Goal: Navigation & Orientation: Find specific page/section

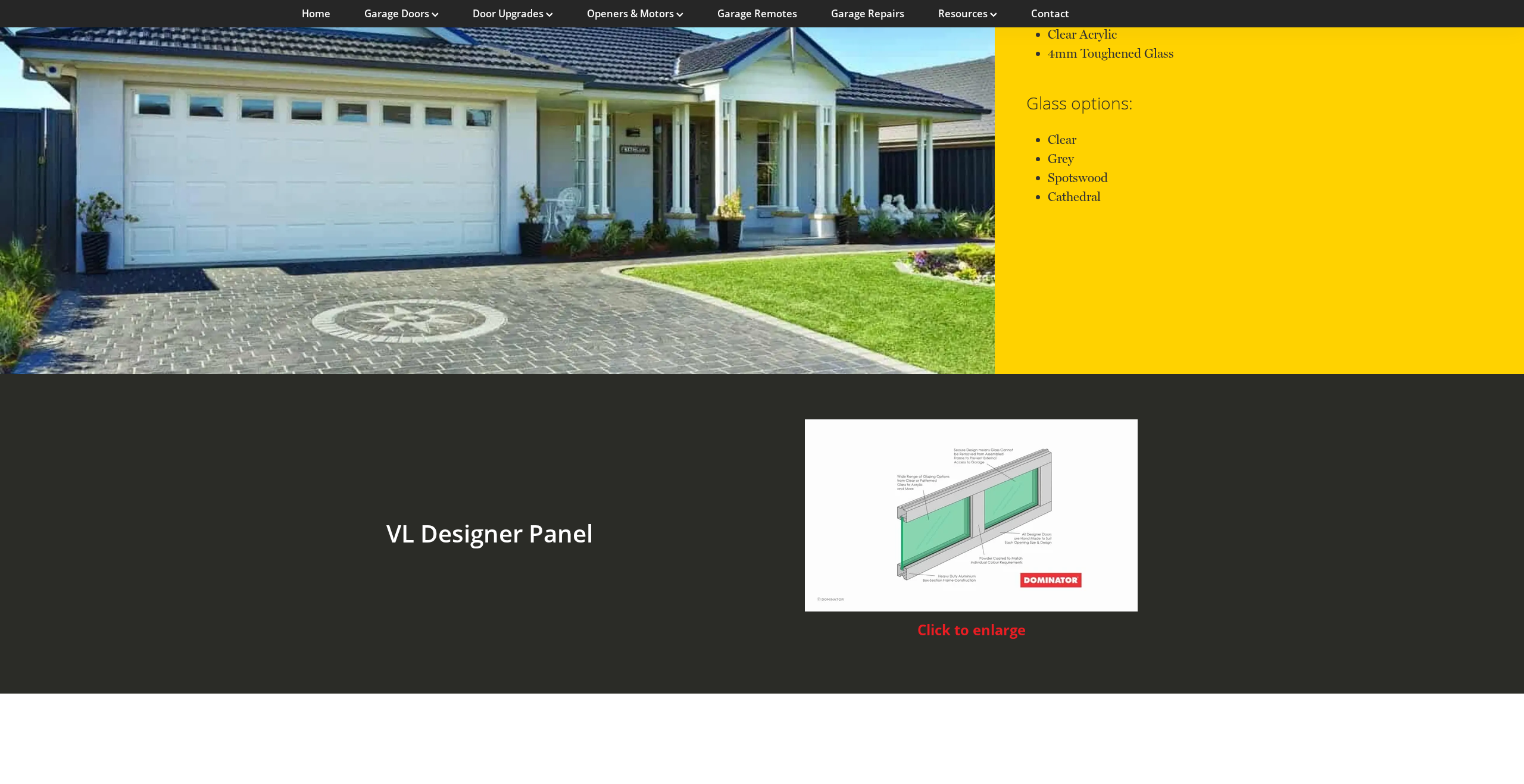
scroll to position [2748, 0]
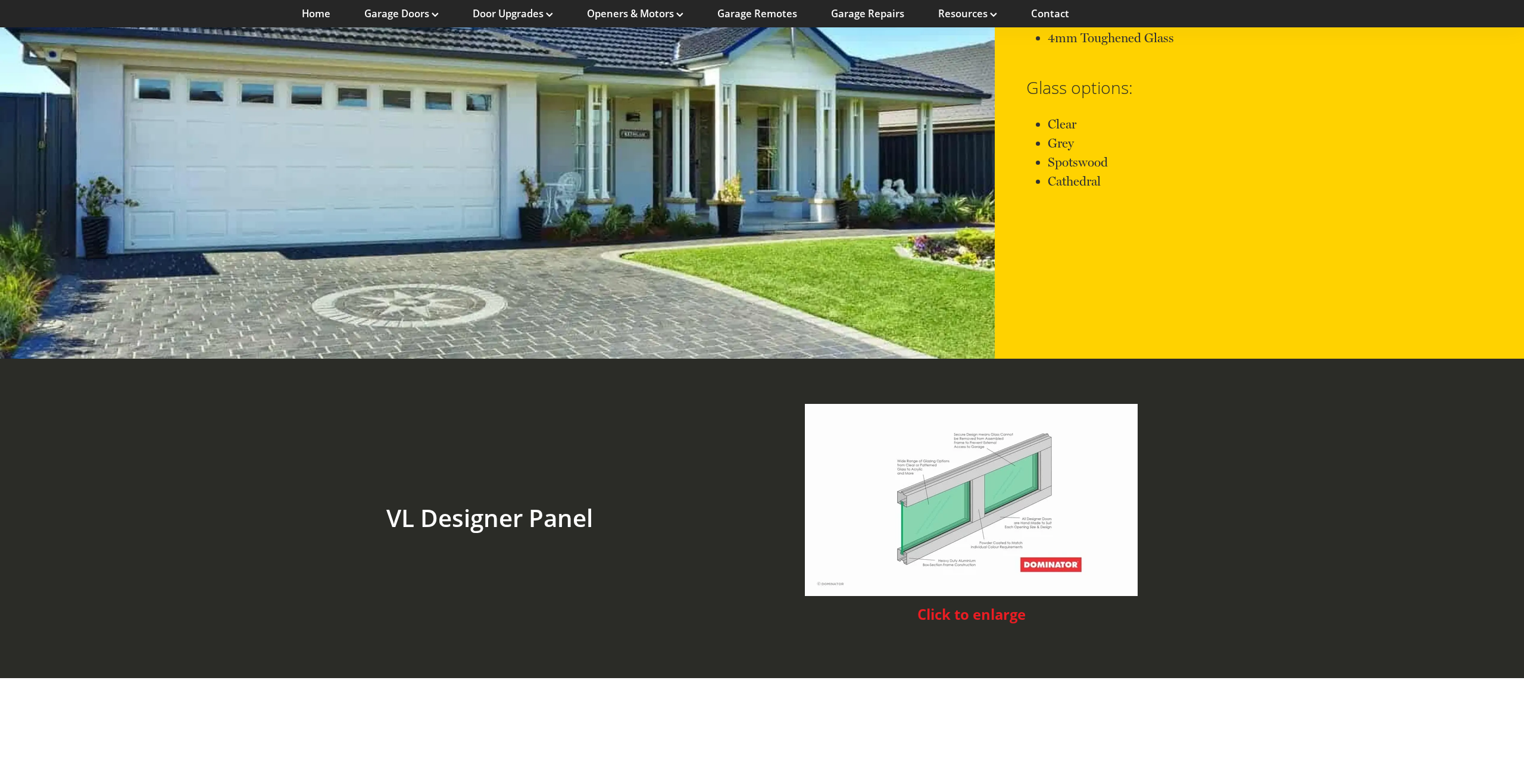
click at [1072, 452] on img at bounding box center [971, 500] width 333 height 192
click at [1013, 605] on span "Click to enlarge" at bounding box center [971, 615] width 108 height 19
click at [982, 605] on span "Click to enlarge" at bounding box center [971, 615] width 108 height 19
click at [954, 525] on img at bounding box center [971, 500] width 333 height 192
drag, startPoint x: 954, startPoint y: 525, endPoint x: 964, endPoint y: 526, distance: 10.0
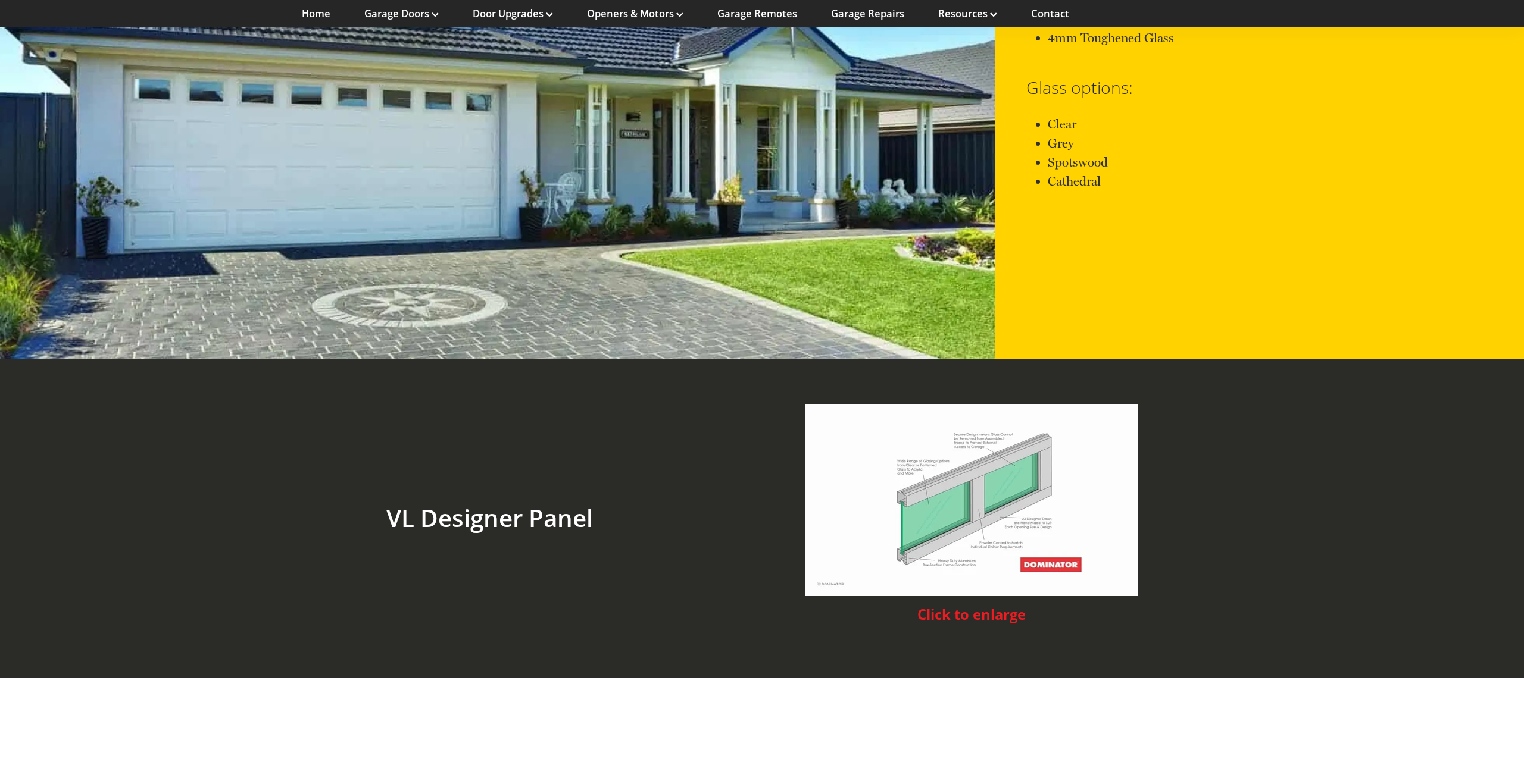
click at [954, 525] on img at bounding box center [971, 500] width 333 height 192
click at [1052, 543] on img at bounding box center [971, 500] width 333 height 192
click at [954, 536] on img at bounding box center [971, 500] width 333 height 192
click at [924, 605] on span "Click to enlarge" at bounding box center [971, 615] width 108 height 19
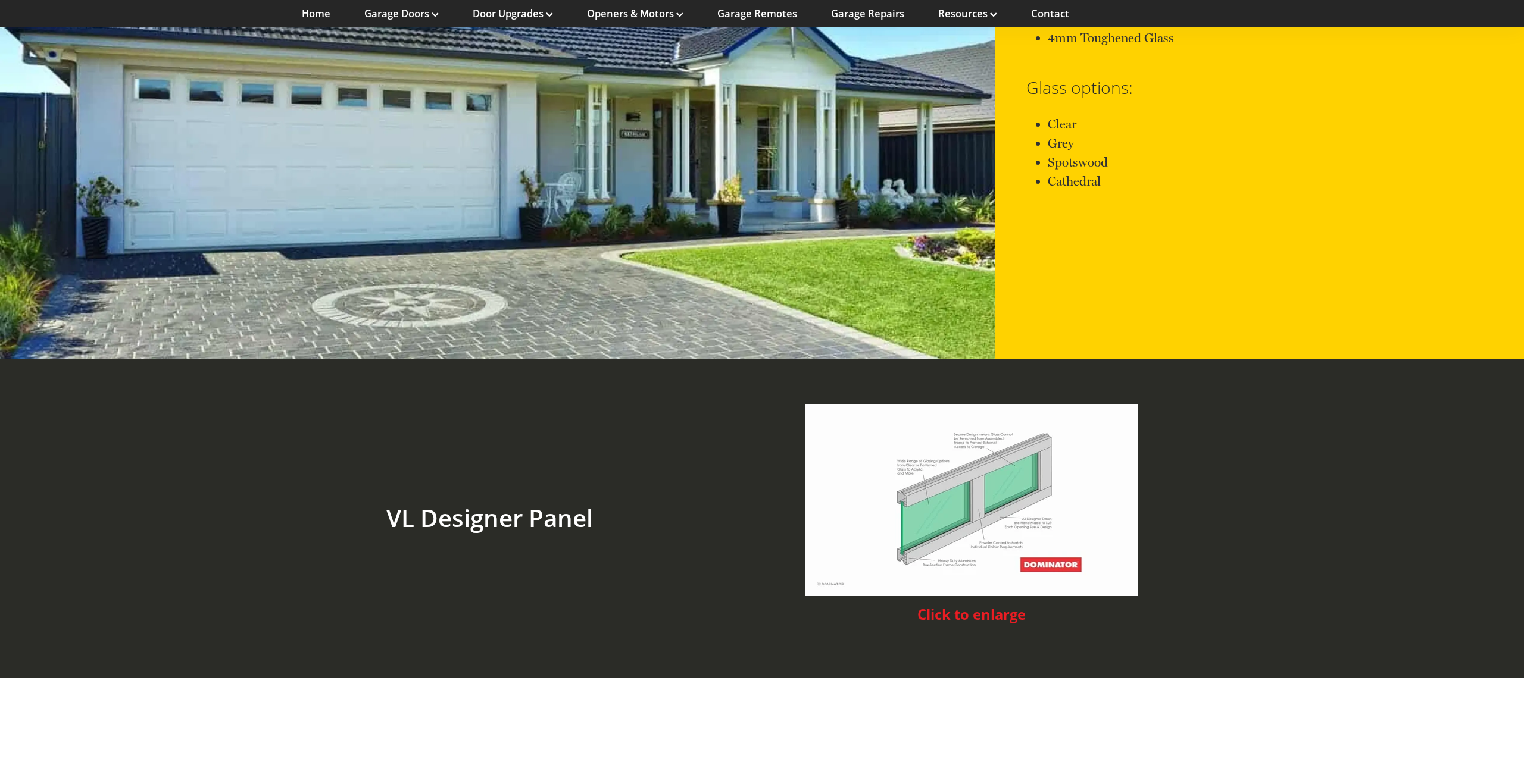
drag, startPoint x: 1011, startPoint y: 588, endPoint x: 976, endPoint y: 557, distance: 46.8
click at [1011, 605] on span "Click to enlarge" at bounding box center [971, 615] width 108 height 19
click at [903, 520] on img at bounding box center [971, 500] width 333 height 192
click at [904, 504] on img at bounding box center [971, 500] width 333 height 192
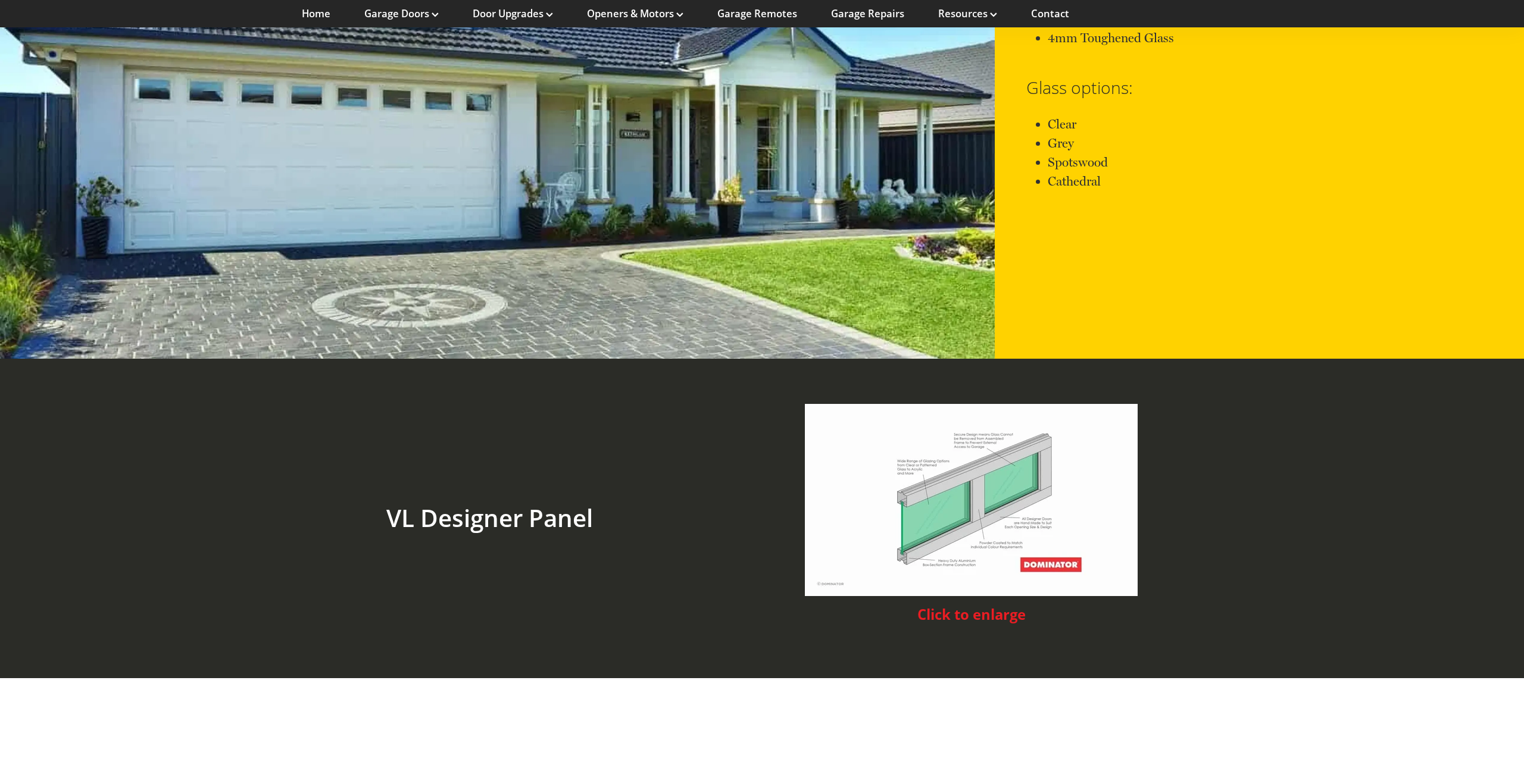
click at [904, 504] on img at bounding box center [971, 500] width 333 height 192
click at [905, 504] on img at bounding box center [971, 500] width 333 height 192
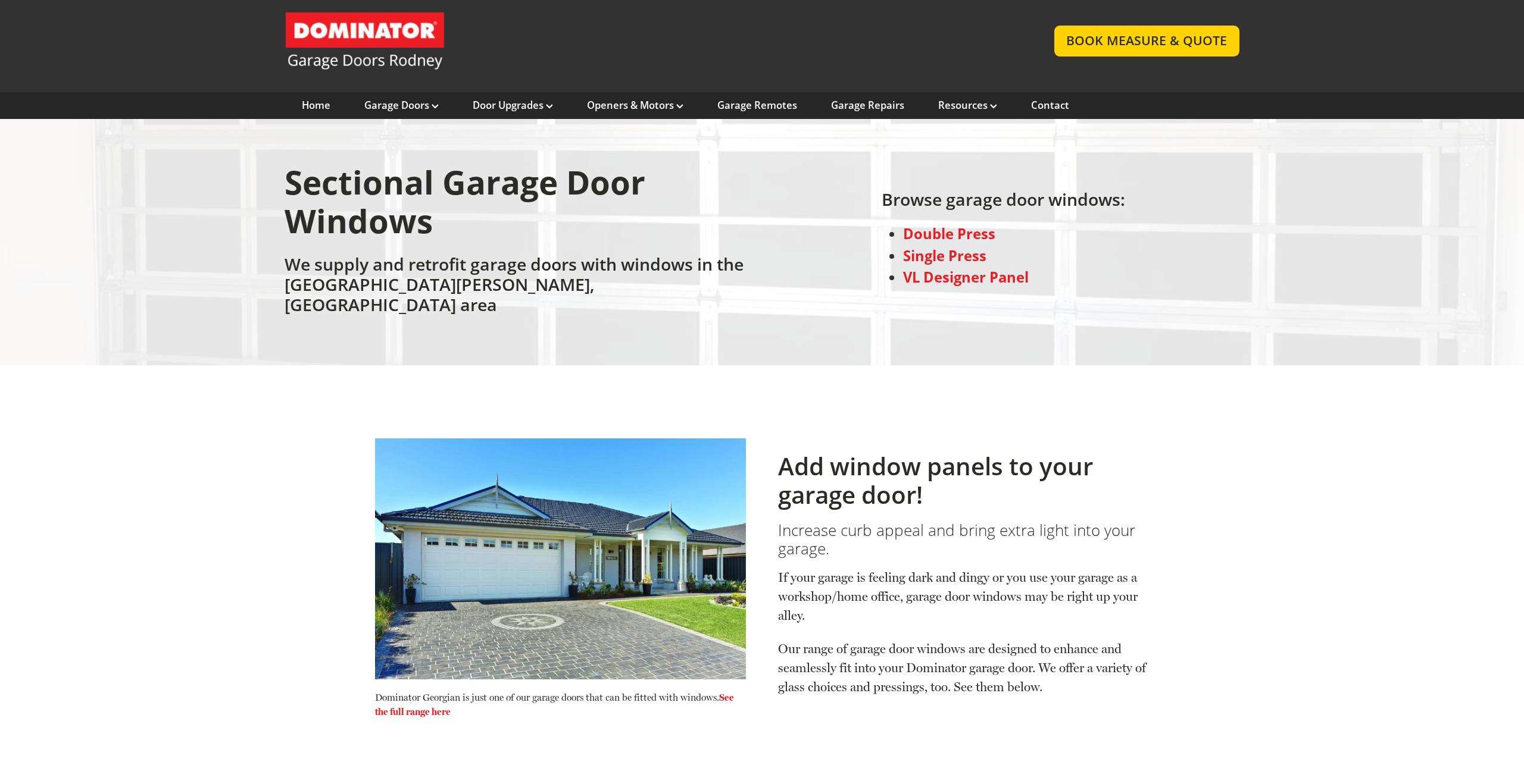
scroll to position [0, 0]
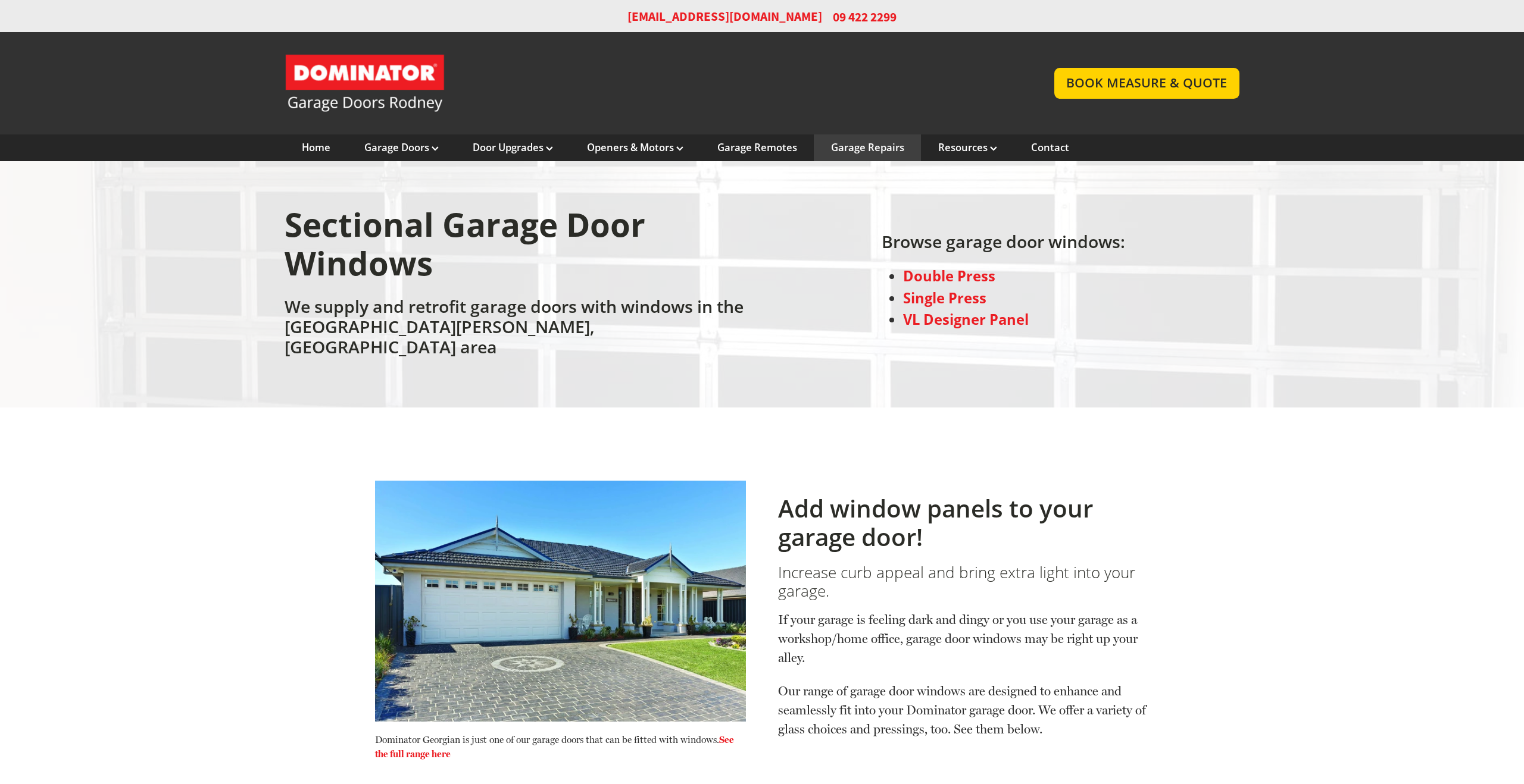
click at [875, 148] on link "Garage Repairs" at bounding box center [868, 148] width 73 height 13
